Goal: Use online tool/utility: Utilize a website feature to perform a specific function

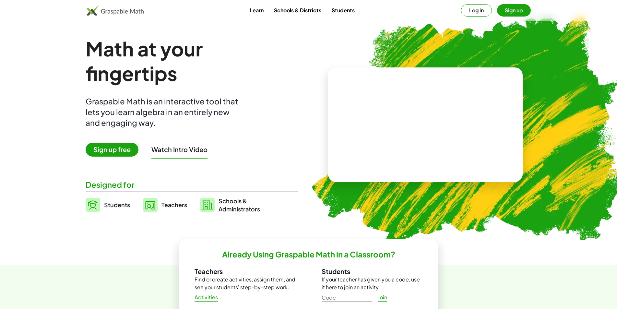
click at [486, 14] on button "Log in" at bounding box center [476, 10] width 31 height 12
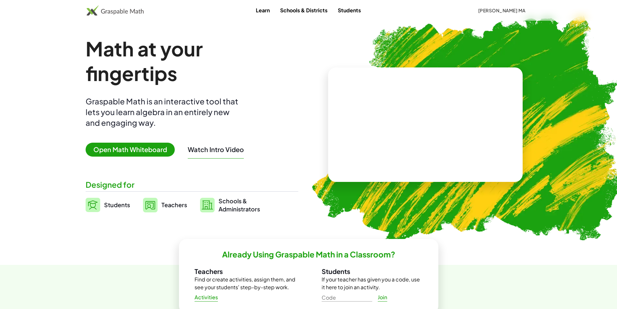
click at [105, 158] on div "Math at your fingertips Graspable Math is an interactive tool that lets you lea…" at bounding box center [192, 124] width 213 height 177
drag, startPoint x: 109, startPoint y: 156, endPoint x: 116, endPoint y: 151, distance: 8.8
click at [109, 156] on span "Open Math Whiteboard" at bounding box center [130, 150] width 89 height 14
click at [118, 151] on span "Open Math Whiteboard" at bounding box center [130, 150] width 89 height 14
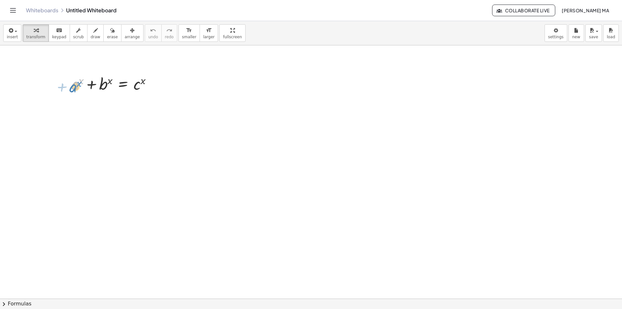
click at [73, 88] on div at bounding box center [114, 83] width 92 height 22
click at [126, 101] on icon at bounding box center [123, 101] width 6 height 6
click at [134, 101] on div "÷" at bounding box center [136, 100] width 10 height 10
click at [94, 116] on div at bounding box center [116, 110] width 96 height 32
drag, startPoint x: 92, startPoint y: 117, endPoint x: 81, endPoint y: 104, distance: 17.9
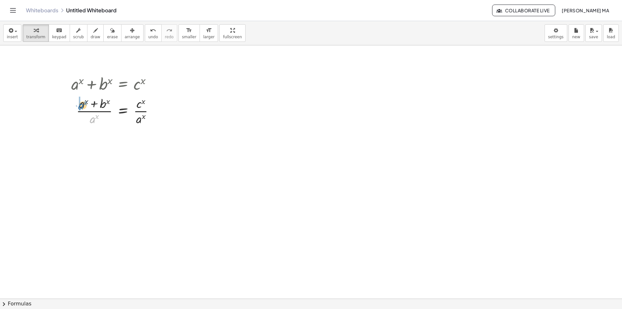
click at [81, 104] on div at bounding box center [115, 110] width 95 height 32
click at [150, 31] on icon "undo" at bounding box center [153, 31] width 6 height 8
drag, startPoint x: 91, startPoint y: 116, endPoint x: 93, endPoint y: 110, distance: 6.5
click at [93, 110] on div at bounding box center [115, 110] width 95 height 32
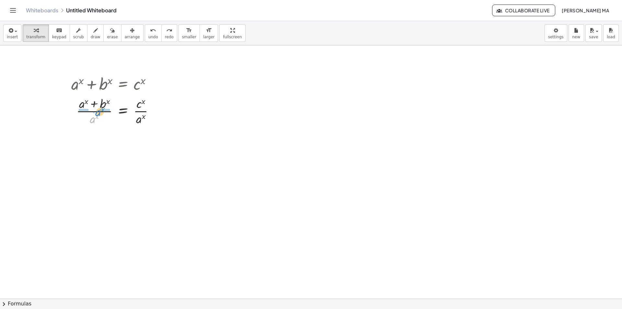
drag, startPoint x: 93, startPoint y: 118, endPoint x: 99, endPoint y: 111, distance: 9.5
click at [99, 111] on div at bounding box center [115, 110] width 95 height 32
drag, startPoint x: 74, startPoint y: 150, endPoint x: 74, endPoint y: 143, distance: 7.2
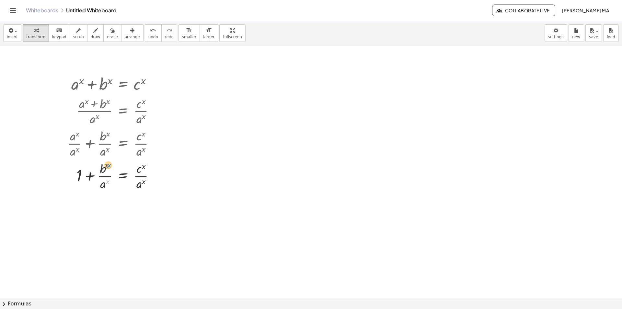
drag, startPoint x: 107, startPoint y: 180, endPoint x: 108, endPoint y: 163, distance: 16.6
click at [108, 163] on div at bounding box center [113, 175] width 99 height 32
click at [106, 167] on div at bounding box center [113, 175] width 99 height 32
drag, startPoint x: 107, startPoint y: 166, endPoint x: 116, endPoint y: 179, distance: 15.6
click at [116, 179] on div at bounding box center [113, 175] width 99 height 32
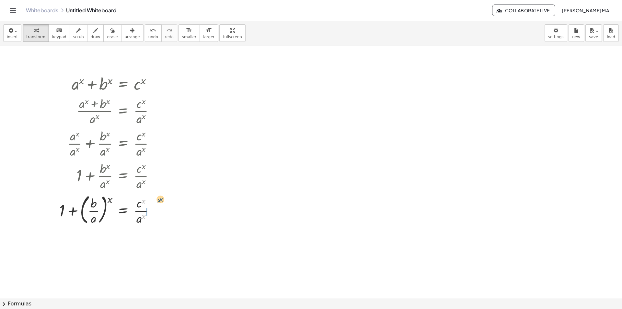
drag, startPoint x: 145, startPoint y: 216, endPoint x: 168, endPoint y: 198, distance: 29.4
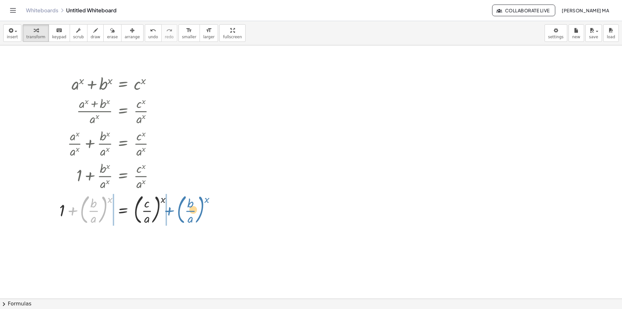
drag, startPoint x: 104, startPoint y: 210, endPoint x: 201, endPoint y: 210, distance: 96.9
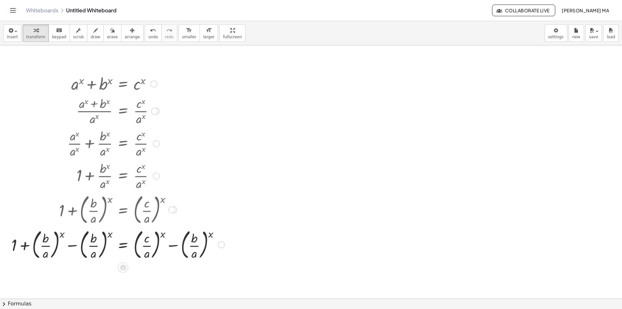
click at [69, 245] on div at bounding box center [118, 244] width 220 height 35
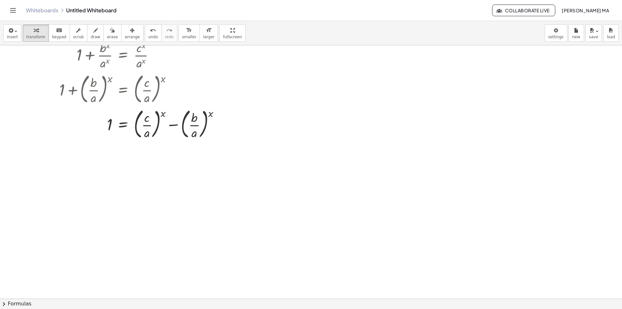
scroll to position [130, 0]
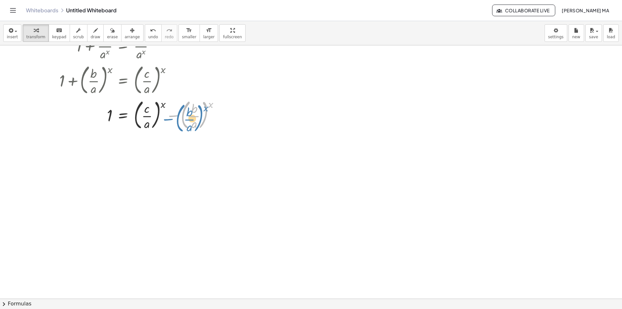
drag, startPoint x: 181, startPoint y: 117, endPoint x: 174, endPoint y: 121, distance: 7.7
click at [174, 121] on div at bounding box center [142, 114] width 172 height 35
click at [173, 116] on div at bounding box center [142, 114] width 172 height 35
drag, startPoint x: 158, startPoint y: 113, endPoint x: 211, endPoint y: 113, distance: 53.5
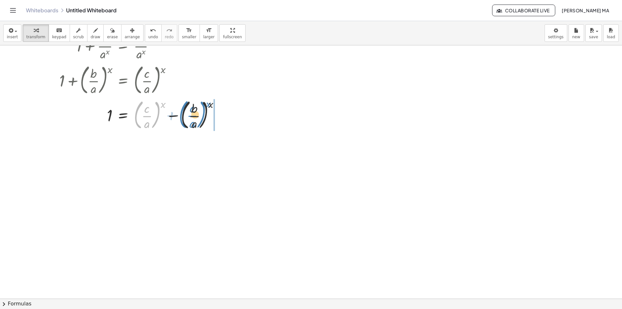
click at [211, 113] on div at bounding box center [142, 114] width 172 height 35
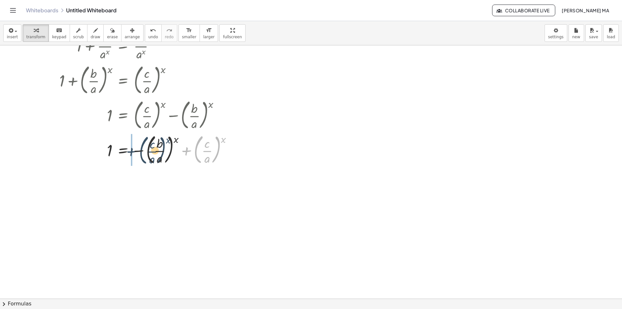
drag, startPoint x: 195, startPoint y: 148, endPoint x: 139, endPoint y: 149, distance: 56.1
click at [139, 149] on div at bounding box center [148, 149] width 184 height 35
click at [126, 174] on icon at bounding box center [123, 172] width 7 height 7
click at [145, 175] on div at bounding box center [149, 172] width 10 height 10
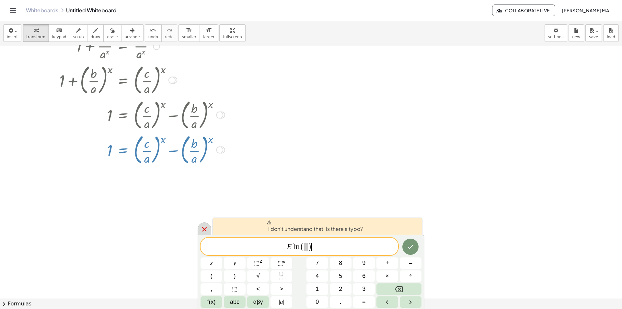
click at [202, 226] on icon at bounding box center [205, 229] width 8 height 8
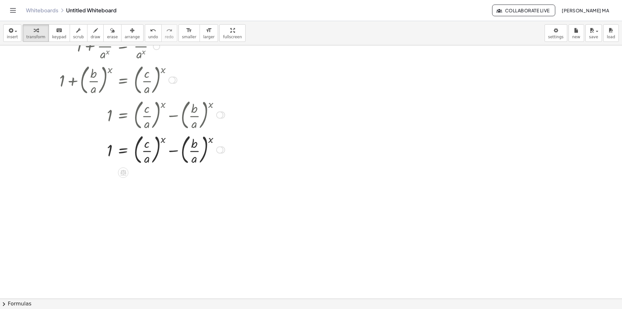
click at [218, 149] on div at bounding box center [219, 149] width 7 height 7
click at [253, 130] on div "Transform line Copy line as LaTeX Copy derivation as LaTeX Expand new lines: On" at bounding box center [259, 149] width 64 height 45
click at [253, 135] on span "Transform line" at bounding box center [247, 134] width 29 height 5
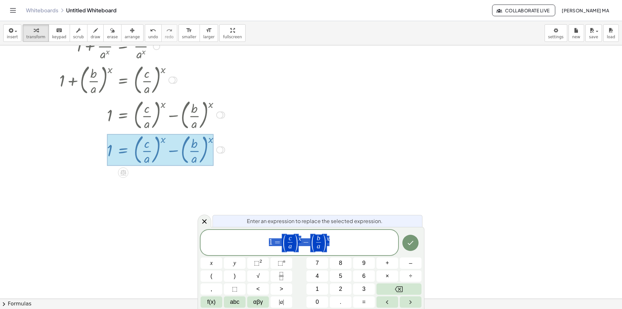
click at [255, 246] on span "1 = ( c a ​ ) x − ( b a ​ ) x" at bounding box center [300, 243] width 198 height 18
click at [290, 240] on span "l n ( 1 ) ​ = ( c a ​ ) x − ( b a ​ ) x" at bounding box center [300, 243] width 198 height 18
click at [376, 244] on span "l n ( 1 ) = l n ( ​ ( c a ​ ) x − ( b a ​ ) x )" at bounding box center [300, 242] width 198 height 20
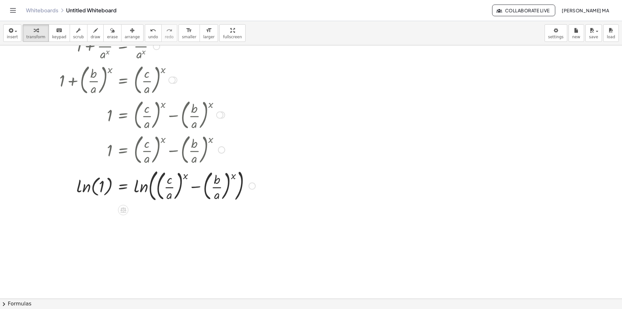
click at [100, 187] on div at bounding box center [157, 185] width 203 height 37
click at [93, 188] on div at bounding box center [157, 185] width 203 height 37
click at [88, 187] on div at bounding box center [157, 185] width 203 height 37
drag, startPoint x: 100, startPoint y: 184, endPoint x: 80, endPoint y: 183, distance: 19.8
click at [78, 183] on div at bounding box center [157, 185] width 203 height 37
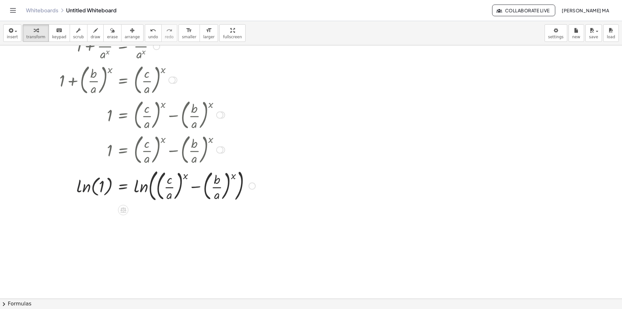
click at [87, 186] on div at bounding box center [157, 185] width 203 height 37
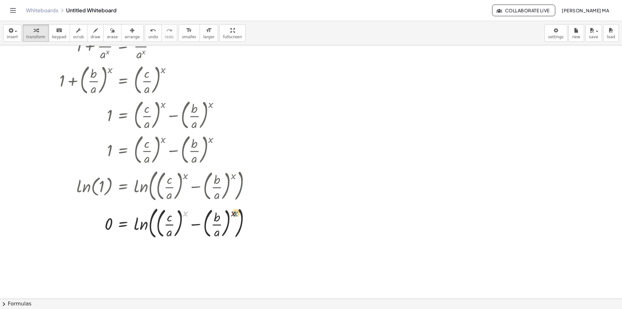
drag, startPoint x: 185, startPoint y: 215, endPoint x: 235, endPoint y: 215, distance: 50.2
click at [235, 215] on div at bounding box center [157, 222] width 203 height 37
drag, startPoint x: 234, startPoint y: 215, endPoint x: 198, endPoint y: 215, distance: 36.6
click at [198, 215] on div at bounding box center [157, 222] width 203 height 37
click at [198, 225] on div at bounding box center [157, 222] width 203 height 37
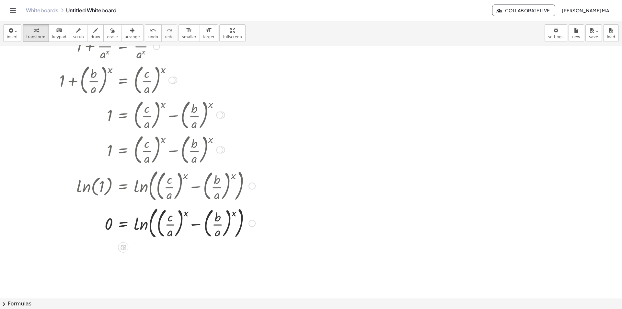
click at [198, 224] on div at bounding box center [157, 222] width 203 height 37
click at [207, 225] on div at bounding box center [157, 222] width 203 height 37
click at [255, 183] on div at bounding box center [143, 185] width 231 height 37
click at [222, 151] on div at bounding box center [219, 149] width 7 height 7
click at [252, 142] on span "Go back to this line" at bounding box center [252, 139] width 39 height 5
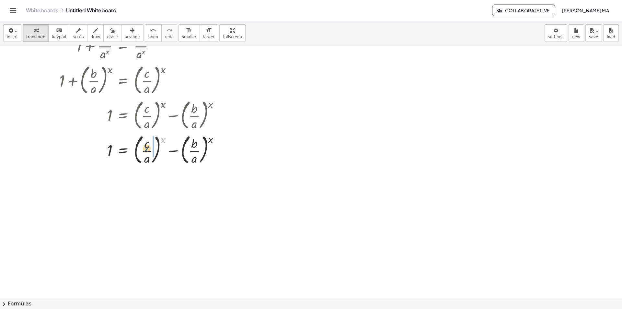
drag, startPoint x: 164, startPoint y: 140, endPoint x: 148, endPoint y: 149, distance: 18.9
click at [148, 149] on div at bounding box center [142, 149] width 172 height 35
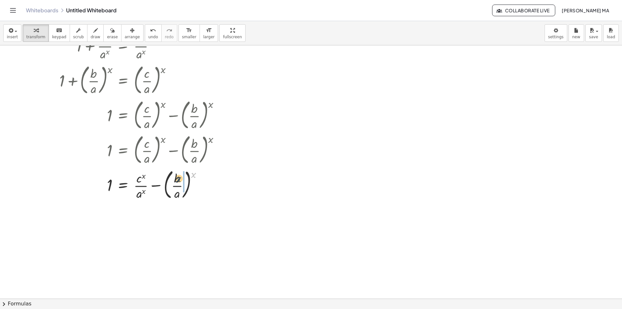
drag, startPoint x: 193, startPoint y: 174, endPoint x: 178, endPoint y: 179, distance: 15.5
click at [178, 179] on div at bounding box center [142, 184] width 172 height 35
click at [154, 187] on div at bounding box center [142, 184] width 172 height 32
drag, startPoint x: 155, startPoint y: 221, endPoint x: 157, endPoint y: 228, distance: 6.9
click at [157, 228] on div at bounding box center [142, 216] width 172 height 32
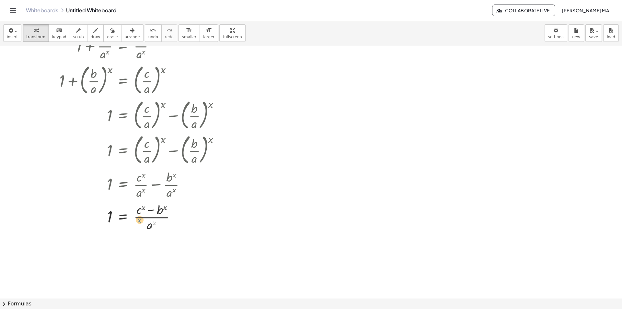
drag, startPoint x: 153, startPoint y: 226, endPoint x: 158, endPoint y: 226, distance: 4.9
click at [158, 226] on div at bounding box center [142, 216] width 172 height 32
drag, startPoint x: 149, startPoint y: 227, endPoint x: 147, endPoint y: 224, distance: 4.0
click at [147, 224] on div at bounding box center [142, 216] width 172 height 32
drag, startPoint x: 142, startPoint y: 207, endPoint x: 161, endPoint y: 207, distance: 19.5
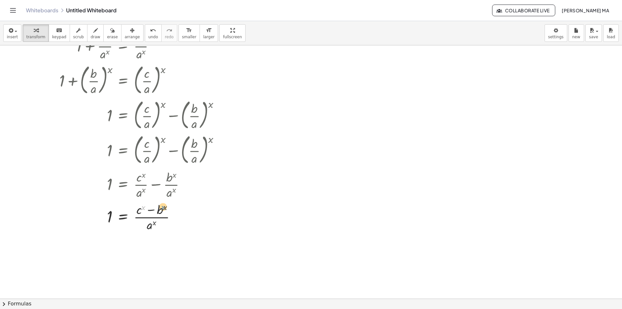
click at [161, 207] on div at bounding box center [142, 216] width 172 height 32
drag, startPoint x: 160, startPoint y: 215, endPoint x: 129, endPoint y: 218, distance: 31.6
click at [167, 251] on div at bounding box center [142, 249] width 172 height 32
